Goal: Task Accomplishment & Management: Use online tool/utility

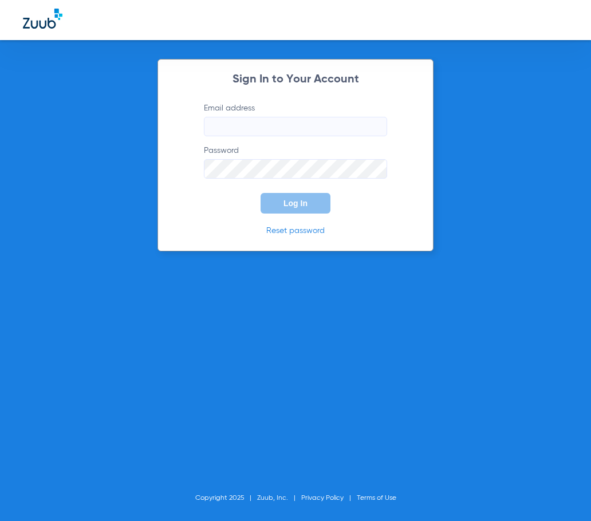
type input "[EMAIL_ADDRESS][DOMAIN_NAME]"
click at [290, 205] on span "Log In" at bounding box center [295, 203] width 24 height 9
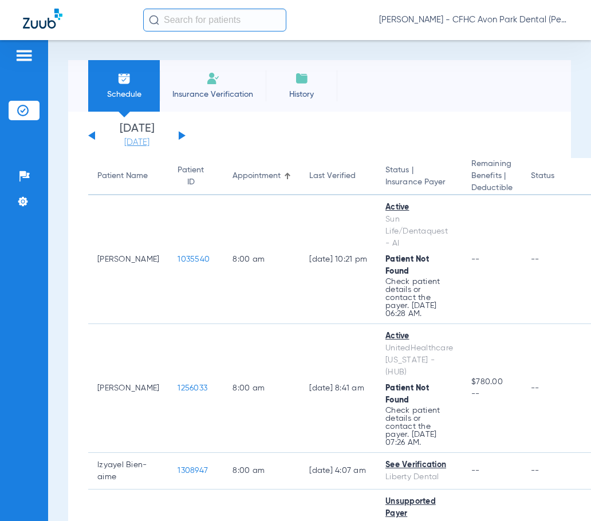
click at [140, 141] on link "[DATE]" at bounding box center [136, 142] width 69 height 11
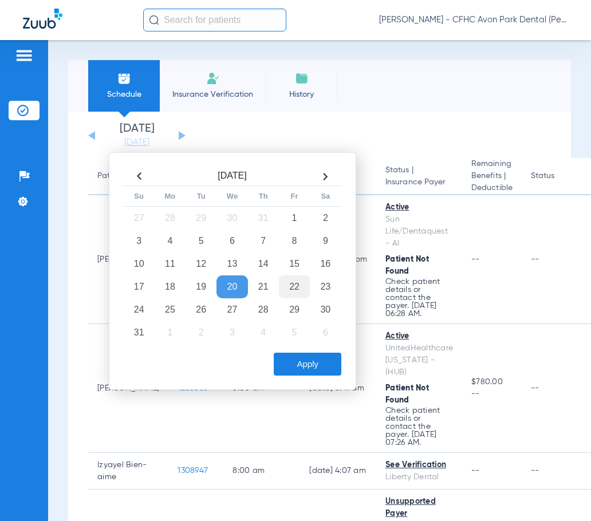
click at [291, 287] on td "22" at bounding box center [294, 286] width 31 height 23
drag, startPoint x: 308, startPoint y: 361, endPoint x: 178, endPoint y: 334, distance: 132.7
click at [308, 360] on button "Apply" at bounding box center [308, 364] width 68 height 23
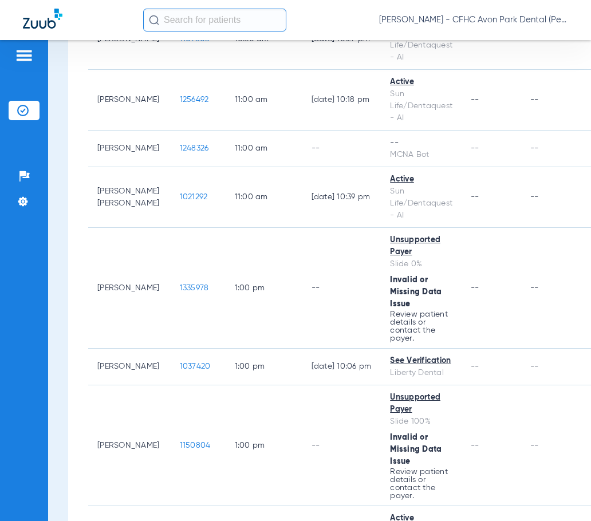
scroll to position [858, 0]
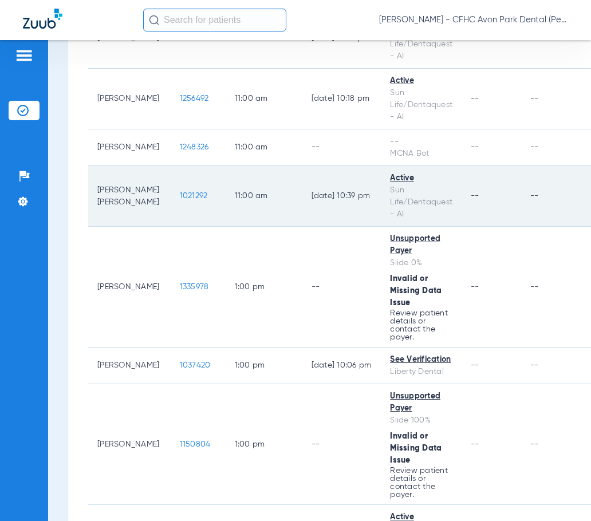
click at [180, 199] on span "1021292" at bounding box center [194, 196] width 28 height 8
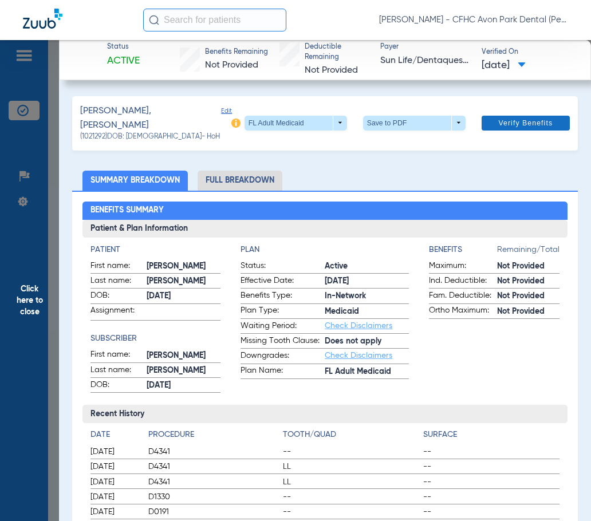
click at [498, 122] on span "Verify Benefits" at bounding box center [525, 122] width 54 height 9
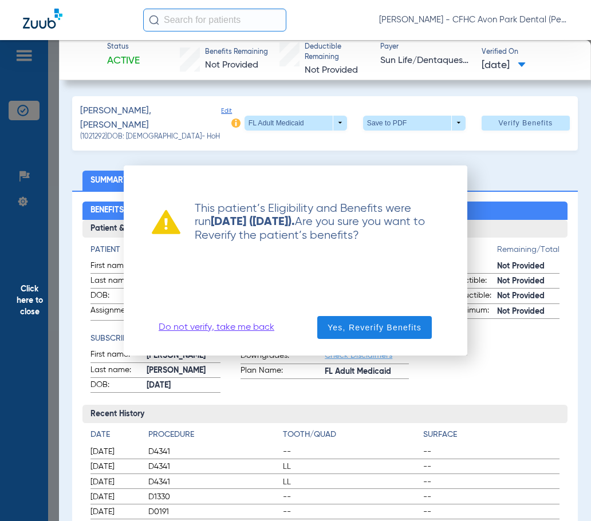
drag, startPoint x: 251, startPoint y: 326, endPoint x: 283, endPoint y: 327, distance: 32.1
click at [251, 326] on link "Do not verify, take me back" at bounding box center [217, 327] width 116 height 11
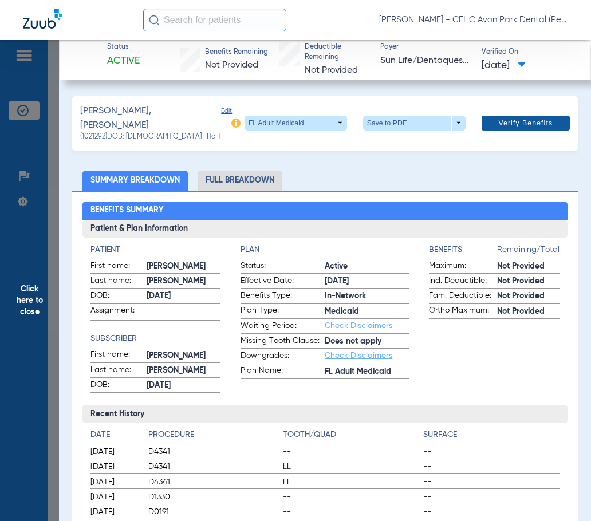
click at [530, 120] on span "Verify Benefits" at bounding box center [525, 122] width 54 height 9
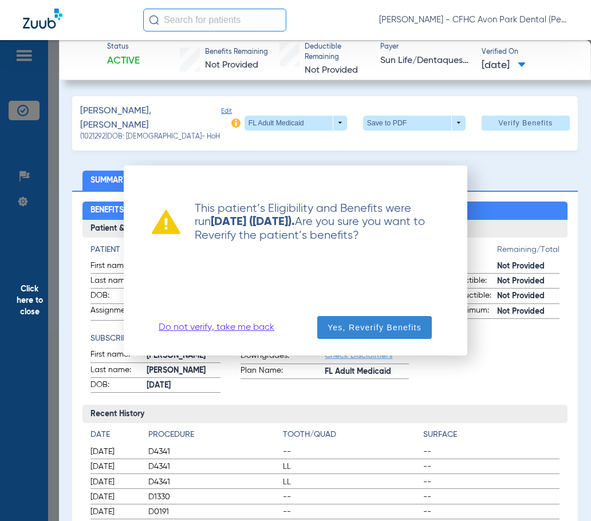
click at [358, 327] on span "Yes, Reverify Benefits" at bounding box center [374, 327] width 94 height 11
